Goal: Task Accomplishment & Management: Complete application form

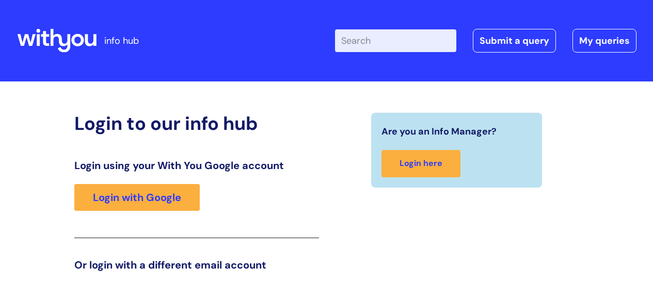
scroll to position [157, 0]
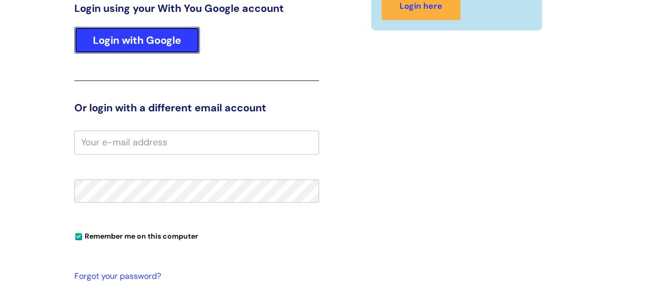
click at [94, 41] on link "Login with Google" at bounding box center [136, 40] width 125 height 27
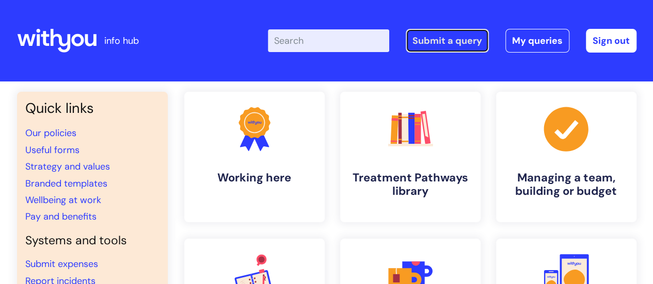
click at [432, 38] on link "Submit a query" at bounding box center [446, 41] width 83 height 24
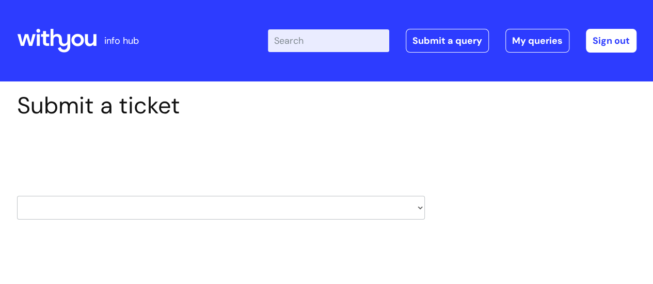
click at [417, 210] on select "HR / People IT and Support Clinical Drug Alerts Finance Accounts Data Support T…" at bounding box center [221, 208] width 408 height 24
select select "hr_/_people"
click at [17, 196] on select "HR / People IT and Support Clinical Drug Alerts Finance Accounts Data Support T…" at bounding box center [221, 208] width 408 height 24
select select "80004286566"
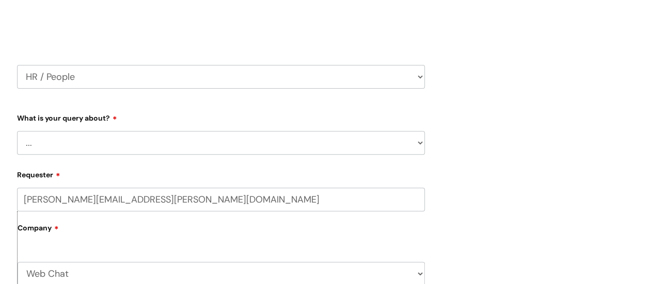
scroll to position [132, 0]
click at [324, 134] on select "... Absence Query Holiday Query Employee change request General HR Query iTrent…" at bounding box center [221, 143] width 408 height 24
select select "Employee change request"
click at [17, 131] on select "... Absence Query Holiday Query Employee change request General HR Query iTrent…" at bounding box center [221, 143] width 408 height 24
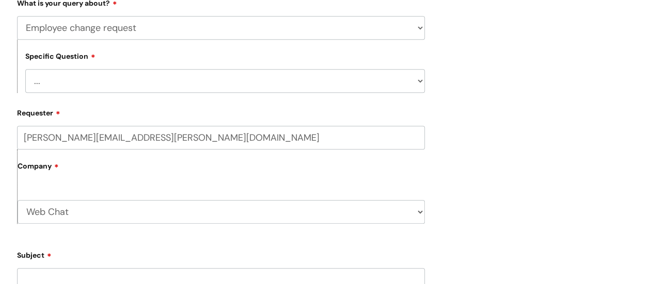
scroll to position [248, 0]
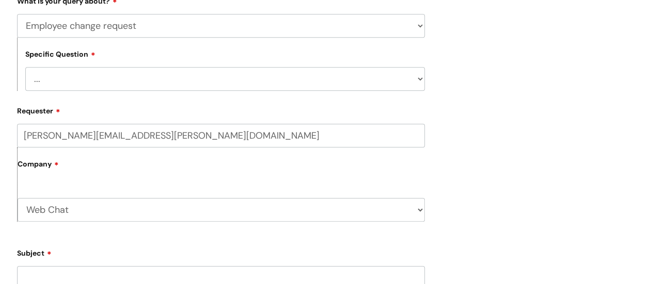
click at [350, 72] on select "... General employee change query Chasing update on employee change form progre…" at bounding box center [224, 79] width 399 height 24
select select "General employee change query"
click at [25, 67] on select "... General employee change query Chasing update on employee change form progre…" at bounding box center [224, 79] width 399 height 24
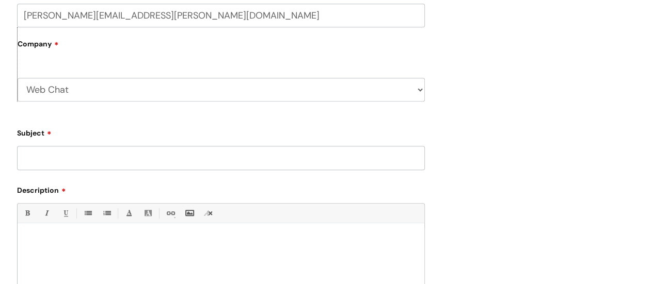
scroll to position [379, 0]
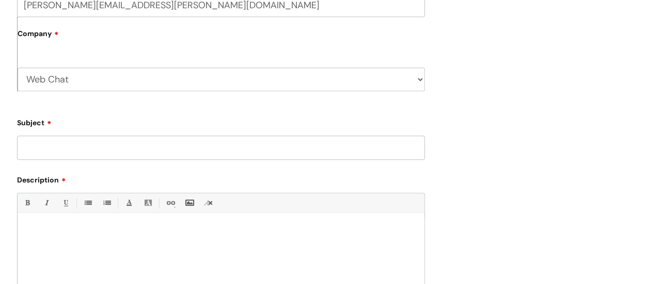
click at [301, 80] on select "Web Chat WithYou Current Staff" at bounding box center [221, 80] width 407 height 24
select select "80004418241"
click at [18, 68] on select "Web Chat WithYou Current Staff" at bounding box center [221, 80] width 407 height 24
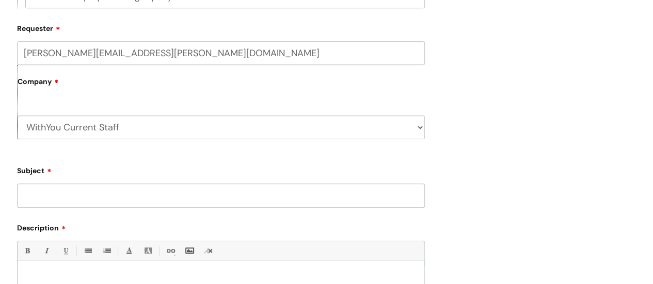
scroll to position [331, 0]
click at [170, 195] on input "Subject" at bounding box center [221, 195] width 408 height 24
click at [147, 196] on input "Staff member iTrent showing as probationary" at bounding box center [221, 195] width 408 height 24
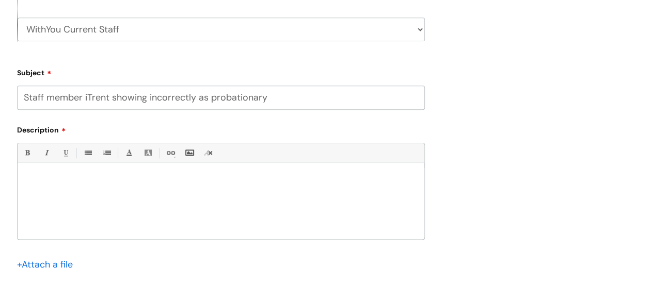
scroll to position [429, 0]
type input "Staff member iTrent showing incorrectly as probationary"
click at [126, 185] on div at bounding box center [221, 203] width 407 height 71
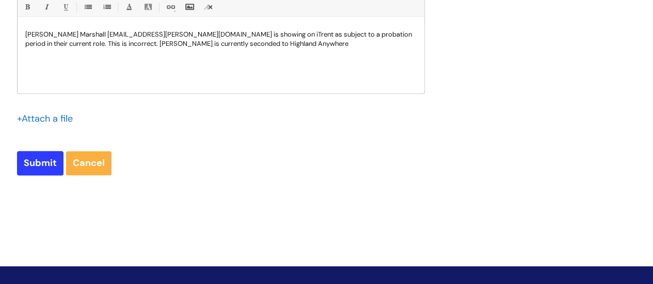
scroll to position [578, 0]
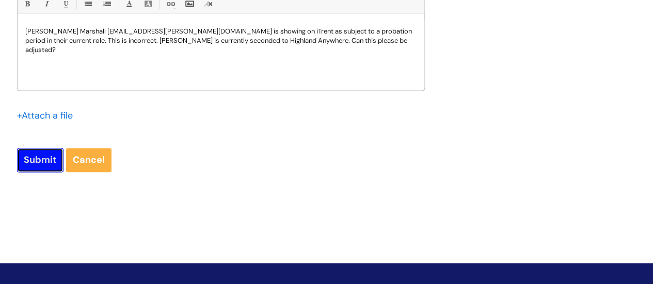
click at [31, 159] on input "Submit" at bounding box center [40, 160] width 46 height 24
type input "Please Wait..."
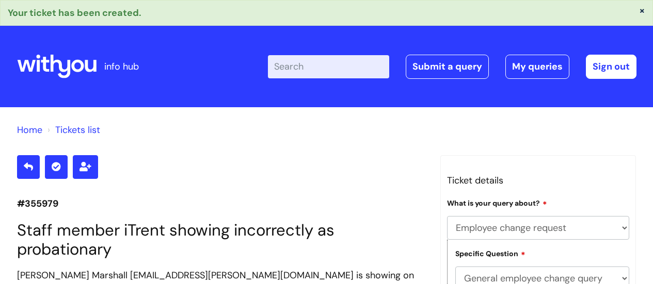
select select "Employee change request"
select select "General employee change query"
